Goal: Information Seeking & Learning: Learn about a topic

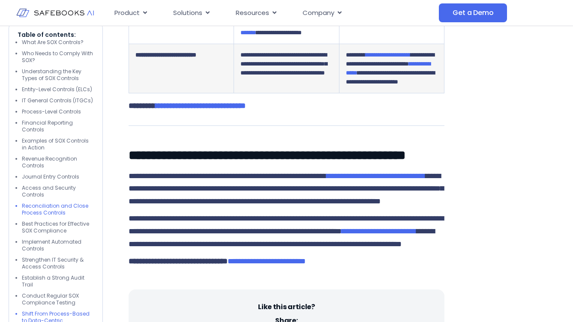
scroll to position [3769, 0]
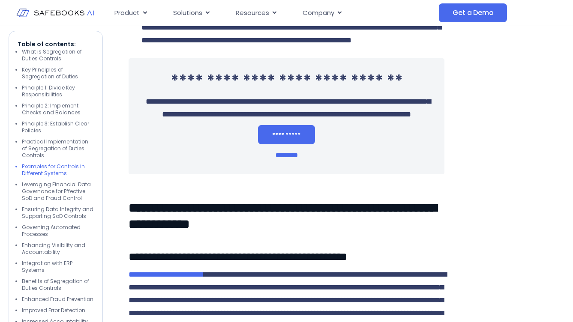
scroll to position [2013, 0]
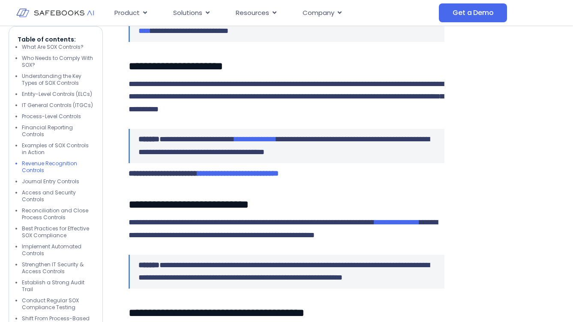
scroll to position [1763, 0]
